Goal: Task Accomplishment & Management: Use online tool/utility

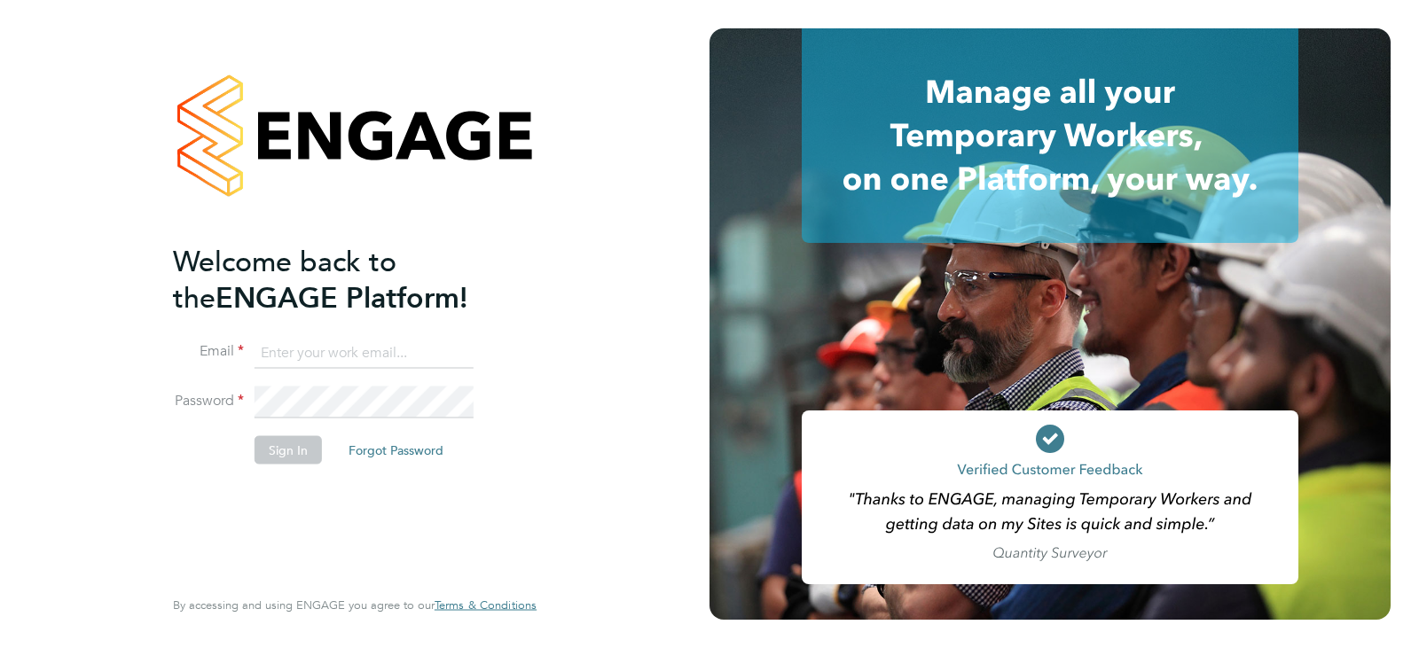
type input "[EMAIL_ADDRESS][DOMAIN_NAME]"
drag, startPoint x: 285, startPoint y: 435, endPoint x: 280, endPoint y: 425, distance: 11.5
click at [283, 435] on button "Sign In" at bounding box center [288, 449] width 67 height 28
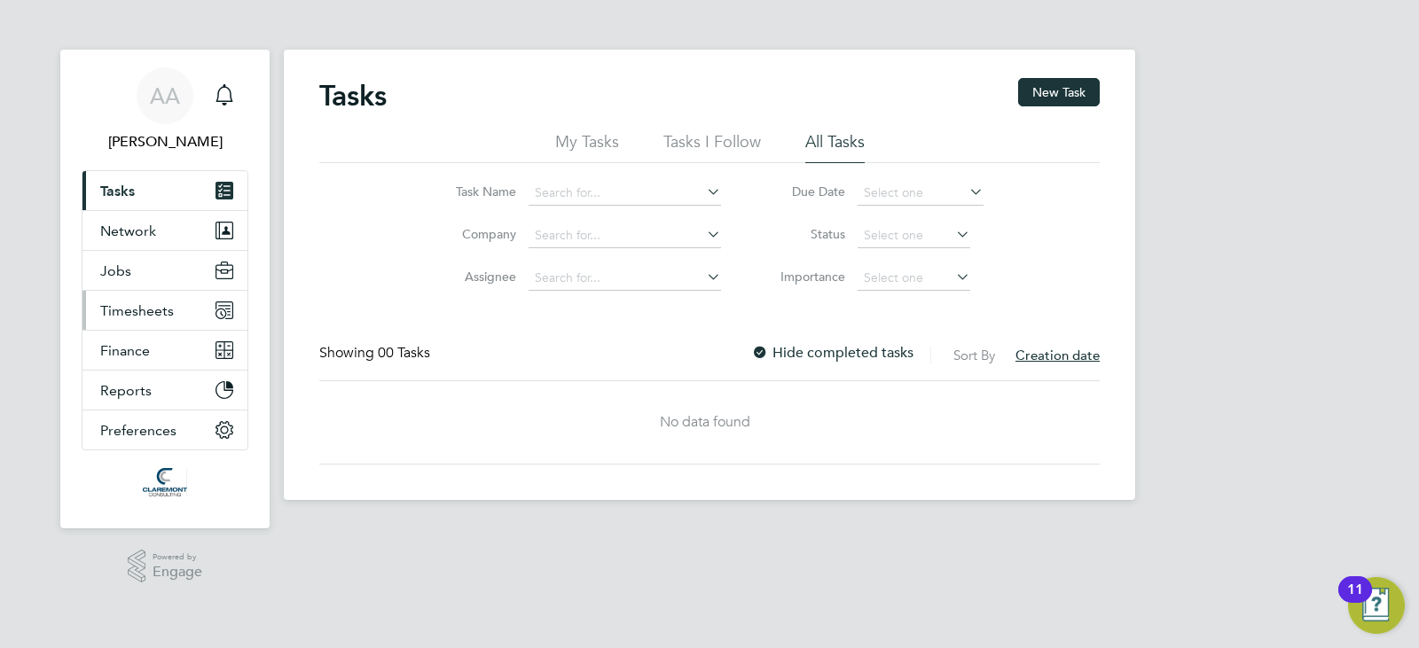
click at [130, 317] on span "Timesheets" at bounding box center [137, 310] width 74 height 17
click at [146, 310] on span "Timesheets" at bounding box center [137, 310] width 74 height 17
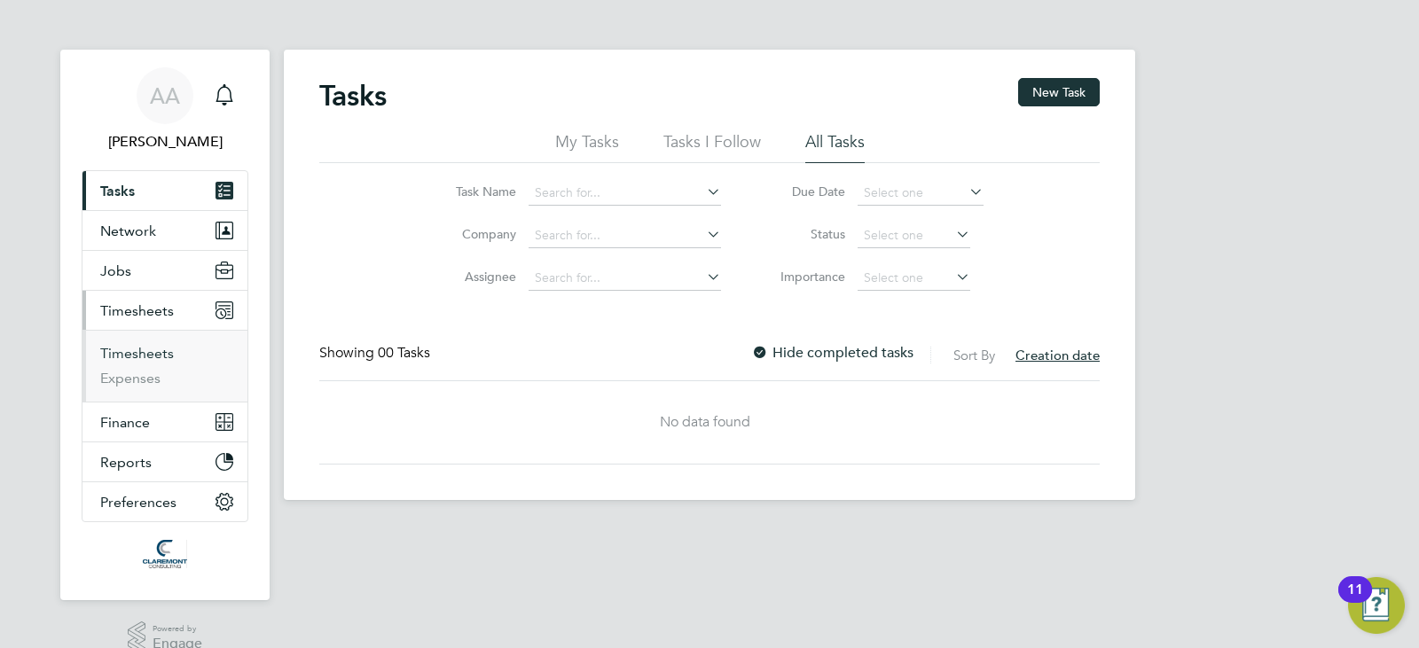
click at [165, 354] on link "Timesheets" at bounding box center [137, 353] width 74 height 17
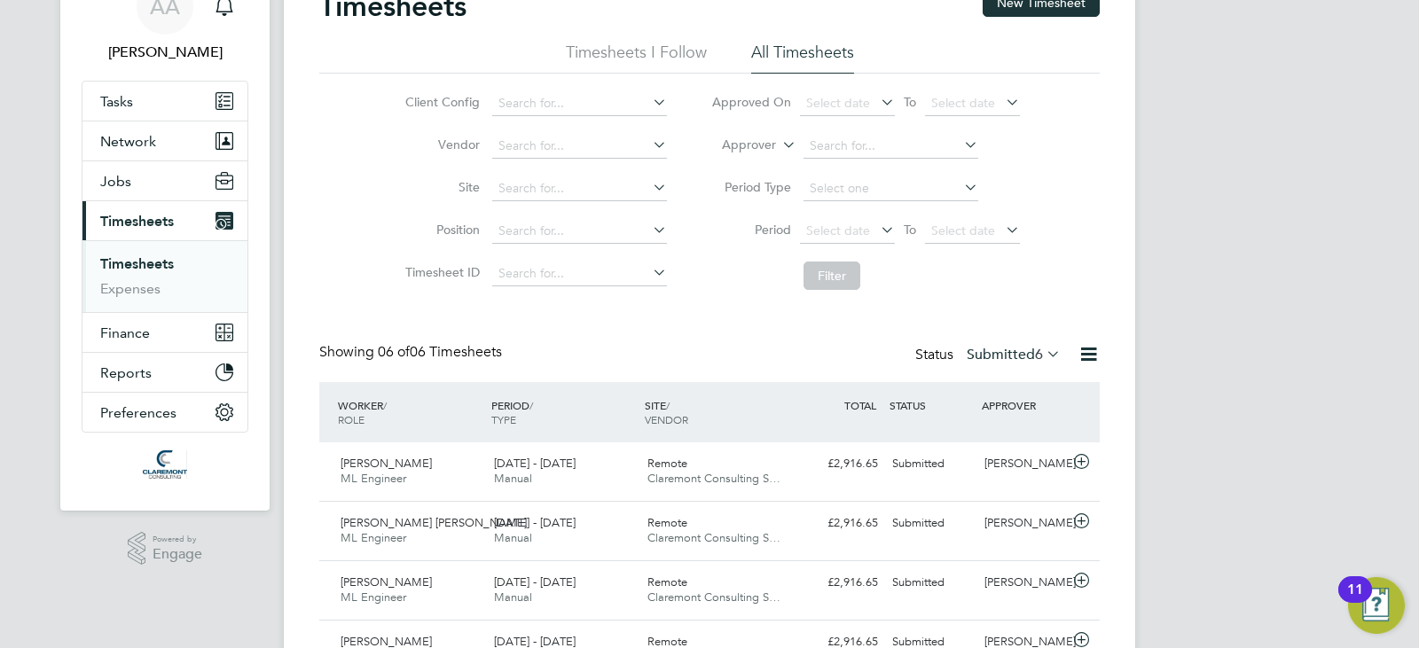
scroll to position [266, 0]
